Goal: Information Seeking & Learning: Find specific fact

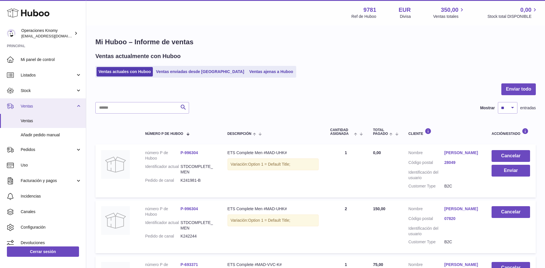
click at [20, 106] on link "Ventas" at bounding box center [43, 105] width 86 height 15
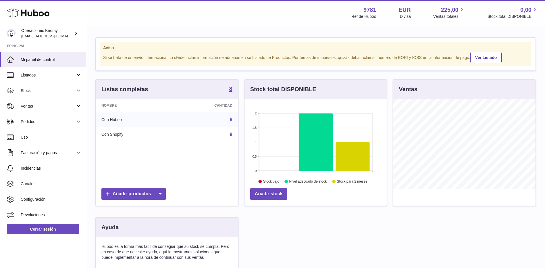
scroll to position [90, 142]
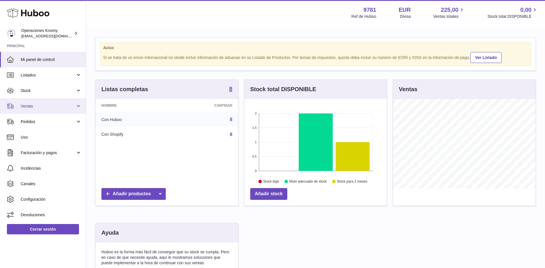
click at [42, 108] on span "Ventas" at bounding box center [48, 105] width 55 height 5
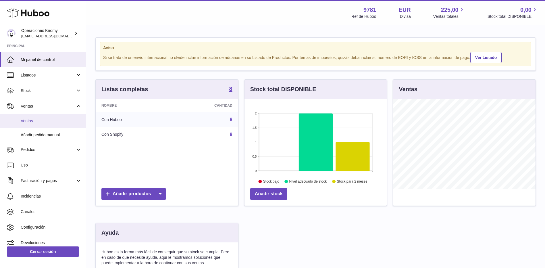
click at [42, 119] on span "Ventas" at bounding box center [51, 120] width 61 height 5
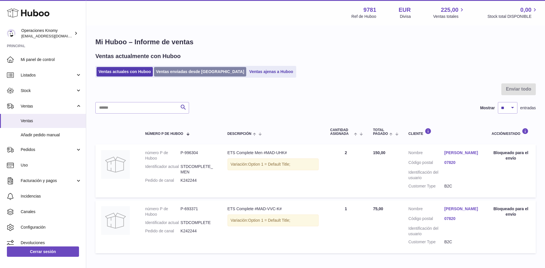
click at [181, 76] on link "Ventas enviadas desde Huboo" at bounding box center [200, 71] width 92 height 9
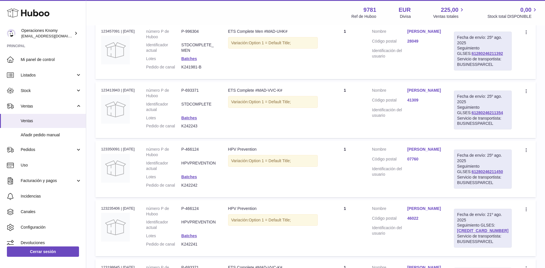
scroll to position [115, 0]
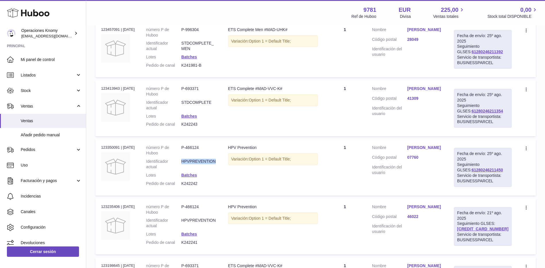
drag, startPoint x: 220, startPoint y: 173, endPoint x: 182, endPoint y: 173, distance: 38.8
click at [182, 173] on td "número P de Huboo P-466124 Identificador actual HPVPREVENTION Lotes Batches Ped…" at bounding box center [181, 167] width 82 height 56
copy dl "HPVPREVENTION"
click at [429, 150] on link "Marta Rodriguez Uris" at bounding box center [424, 147] width 35 height 5
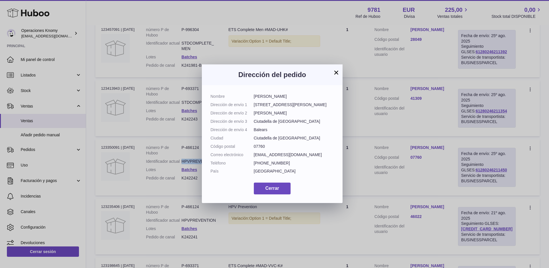
drag, startPoint x: 297, startPoint y: 95, endPoint x: 254, endPoint y: 95, distance: 42.8
click at [254, 95] on dd "Marta Rodriguez Uris" at bounding box center [294, 96] width 80 height 5
copy dd "Marta Rodriguez Uris"
drag, startPoint x: 312, startPoint y: 154, endPoint x: 251, endPoint y: 152, distance: 60.6
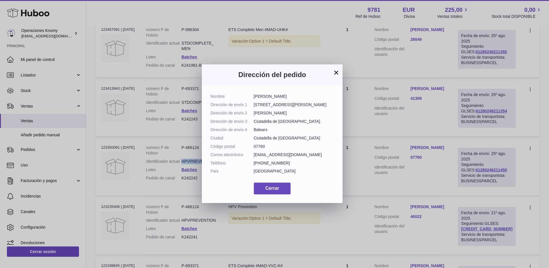
click at [251, 152] on dl "Nombre Marta Rodriguez Uris Dirección de envío 1 Carrer de Maó 15 Dirección de …" at bounding box center [271, 135] width 123 height 83
copy dl "Correo electrónico martarodriguezuris@gmail.com"
click at [335, 72] on button "×" at bounding box center [336, 72] width 7 height 7
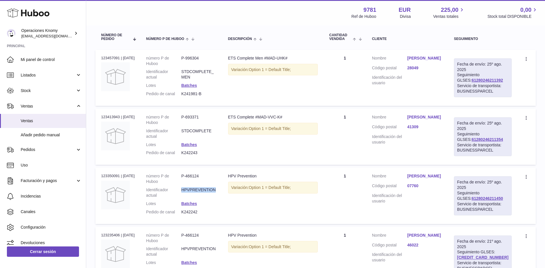
scroll to position [86, 0]
drag, startPoint x: 184, startPoint y: 136, endPoint x: 216, endPoint y: 136, distance: 31.3
click at [216, 136] on dd "STDCOMPLETE" at bounding box center [198, 133] width 35 height 11
copy dd "STDCOMPLETE"
click at [439, 120] on link "Beatriz Rueda Camino" at bounding box center [424, 117] width 35 height 5
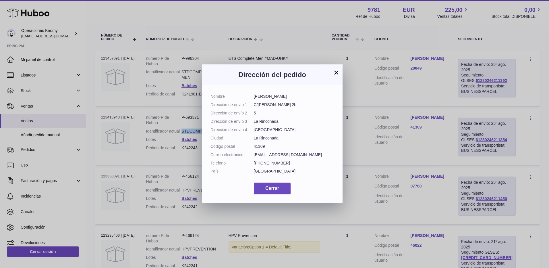
drag, startPoint x: 300, startPoint y: 97, endPoint x: 251, endPoint y: 96, distance: 49.7
click at [251, 96] on dl "Nombre Beatriz Rueda Camino Dirección de envío 1 C/Mª Auxiliadora 2b Dirección …" at bounding box center [271, 135] width 123 height 83
copy dl "Beatriz Rueda Camino"
drag, startPoint x: 303, startPoint y: 154, endPoint x: 253, endPoint y: 155, distance: 50.0
click at [254, 155] on dd "bearueda1503@gmail.com" at bounding box center [294, 154] width 80 height 5
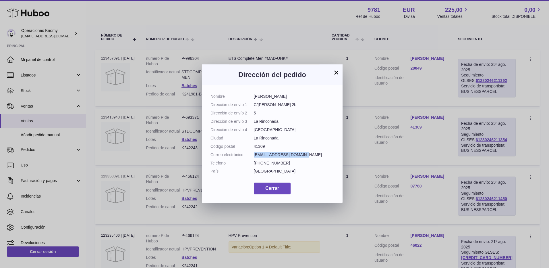
copy dd "bearueda1503@gmail.com"
click at [336, 72] on button "×" at bounding box center [336, 72] width 7 height 7
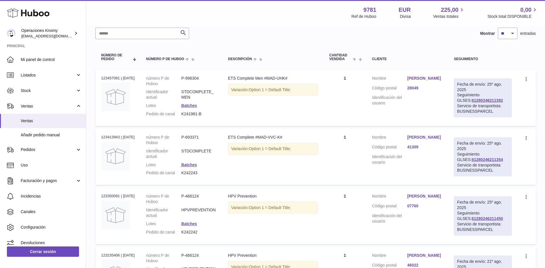
scroll to position [57, 0]
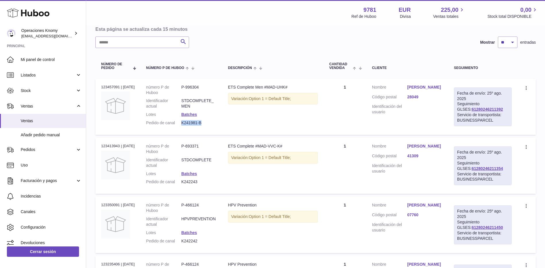
drag, startPoint x: 207, startPoint y: 122, endPoint x: 185, endPoint y: 123, distance: 22.1
click at [185, 123] on dd "K241981-B" at bounding box center [198, 122] width 35 height 5
copy dd "K241981-B"
drag, startPoint x: 239, startPoint y: 86, endPoint x: 266, endPoint y: 87, distance: 27.3
click at [266, 87] on td "Descripción ETS Complete Men #MAD-UHK# Variación: Option 1 = Default Title;" at bounding box center [272, 107] width 101 height 56
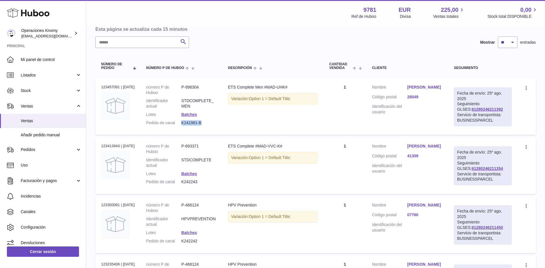
copy div "ETS Complete Men"
click at [425, 88] on link "Rubén André" at bounding box center [424, 86] width 35 height 5
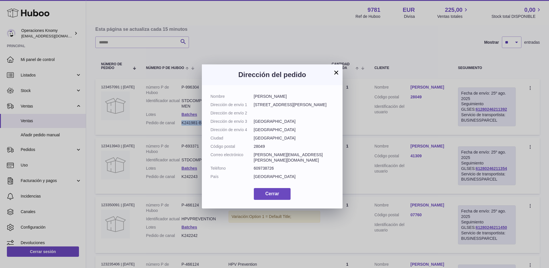
drag, startPoint x: 277, startPoint y: 95, endPoint x: 252, endPoint y: 94, distance: 25.3
click at [252, 94] on dl "Nombre Rubén André Dirección de envío 1 C/ María Montessori 15, 2B Dirección de…" at bounding box center [271, 138] width 123 height 88
copy dl "Rubén André"
drag, startPoint x: 309, startPoint y: 153, endPoint x: 251, endPoint y: 155, distance: 57.5
click at [251, 155] on dl "Nombre Rubén André Dirección de envío 1 C/ María Montessori 15, 2B Dirección de…" at bounding box center [271, 138] width 123 height 88
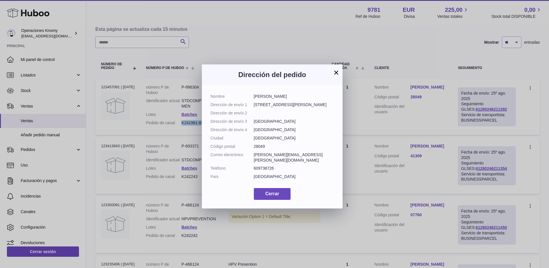
click at [333, 71] on button "×" at bounding box center [336, 72] width 7 height 7
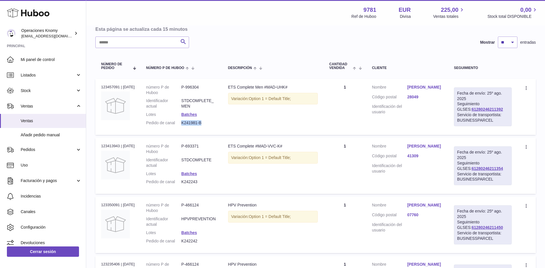
scroll to position [0, 0]
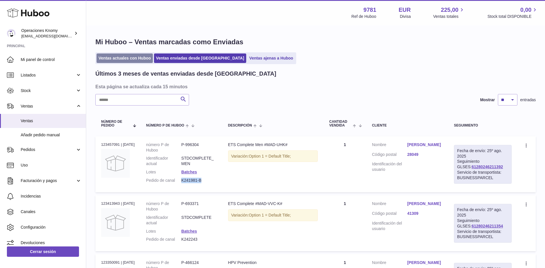
click at [142, 62] on link "Ventas actuales con Huboo" at bounding box center [124, 57] width 56 height 9
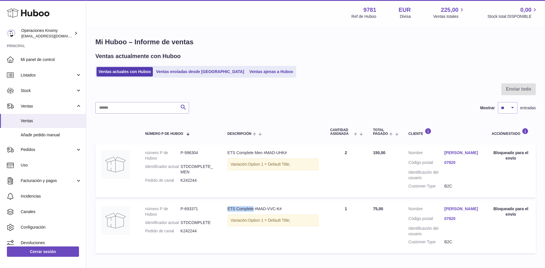
drag, startPoint x: 227, startPoint y: 208, endPoint x: 253, endPoint y: 210, distance: 25.3
click at [253, 210] on div "ETS Complete #MAD-VVC-K#" at bounding box center [272, 208] width 91 height 5
copy div "ETS Complete"
drag, startPoint x: 236, startPoint y: 154, endPoint x: 261, endPoint y: 154, distance: 24.7
click at [261, 154] on td "Descripción ETS Complete Men #MAD-UHK# Variación: Option 1 = Default Title;" at bounding box center [273, 170] width 103 height 53
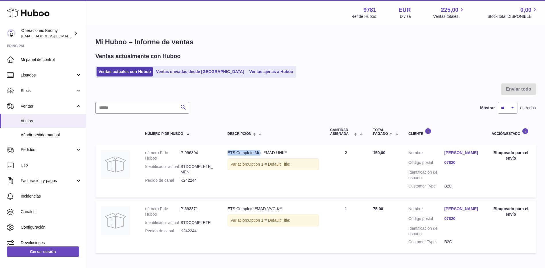
copy div "ETS Complete Me"
click at [447, 154] on link "[PERSON_NAME]" at bounding box center [462, 152] width 36 height 5
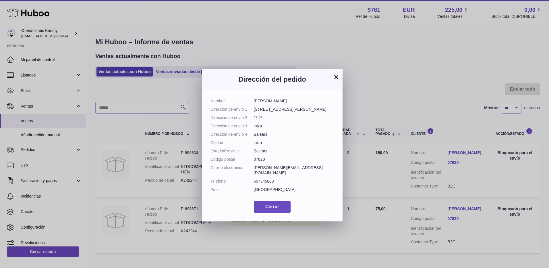
drag, startPoint x: 277, startPoint y: 102, endPoint x: 252, endPoint y: 102, distance: 25.0
click at [252, 102] on dl "Nombre [PERSON_NAME] Dirección de envío 1 [STREET_ADDRESS][PERSON_NAME] Direcci…" at bounding box center [271, 146] width 123 height 97
copy dl "[PERSON_NAME]"
click at [336, 77] on button "×" at bounding box center [336, 76] width 7 height 7
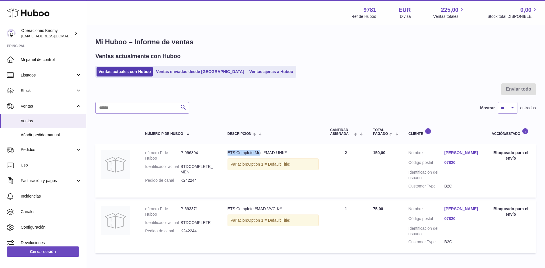
click at [451, 151] on link "[PERSON_NAME]" at bounding box center [462, 152] width 36 height 5
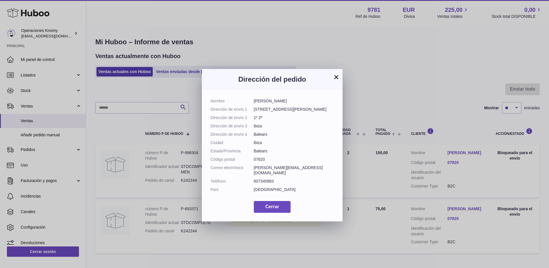
drag, startPoint x: 303, startPoint y: 167, endPoint x: 253, endPoint y: 163, distance: 50.9
click at [253, 163] on dl "Nombre [PERSON_NAME] Dirección de envío 1 [STREET_ADDRESS][PERSON_NAME] Direcci…" at bounding box center [271, 146] width 123 height 97
copy dl "Correo electrónico [PERSON_NAME][EMAIL_ADDRESS][DOMAIN_NAME]"
